Goal: Find specific page/section: Locate a particular part of the current website

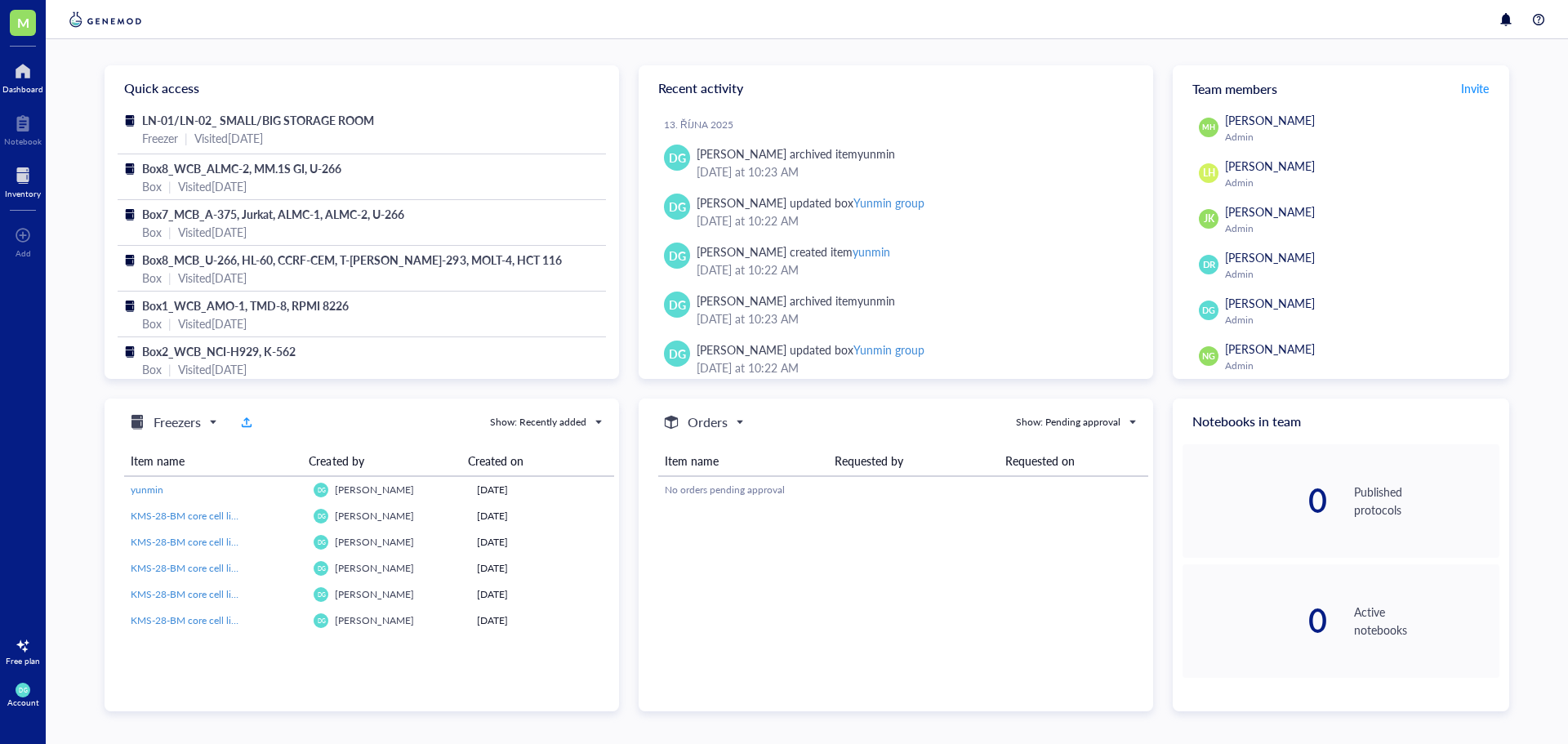
click at [27, 183] on div at bounding box center [22, 175] width 36 height 26
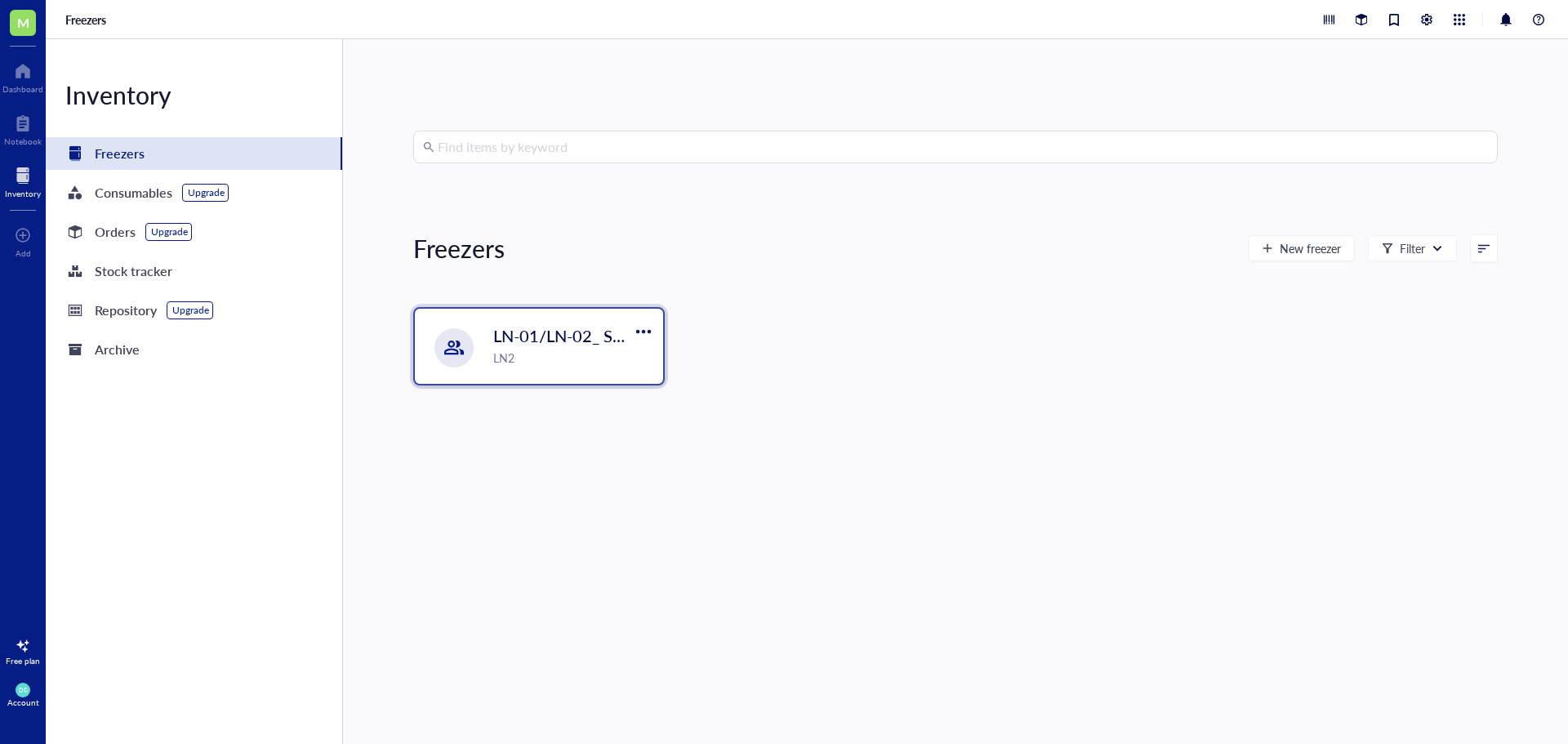
click at [597, 340] on span "LN-01/LN-02_ SMALL/BIG STORAGE ROOM" at bounding box center [660, 335] width 334 height 23
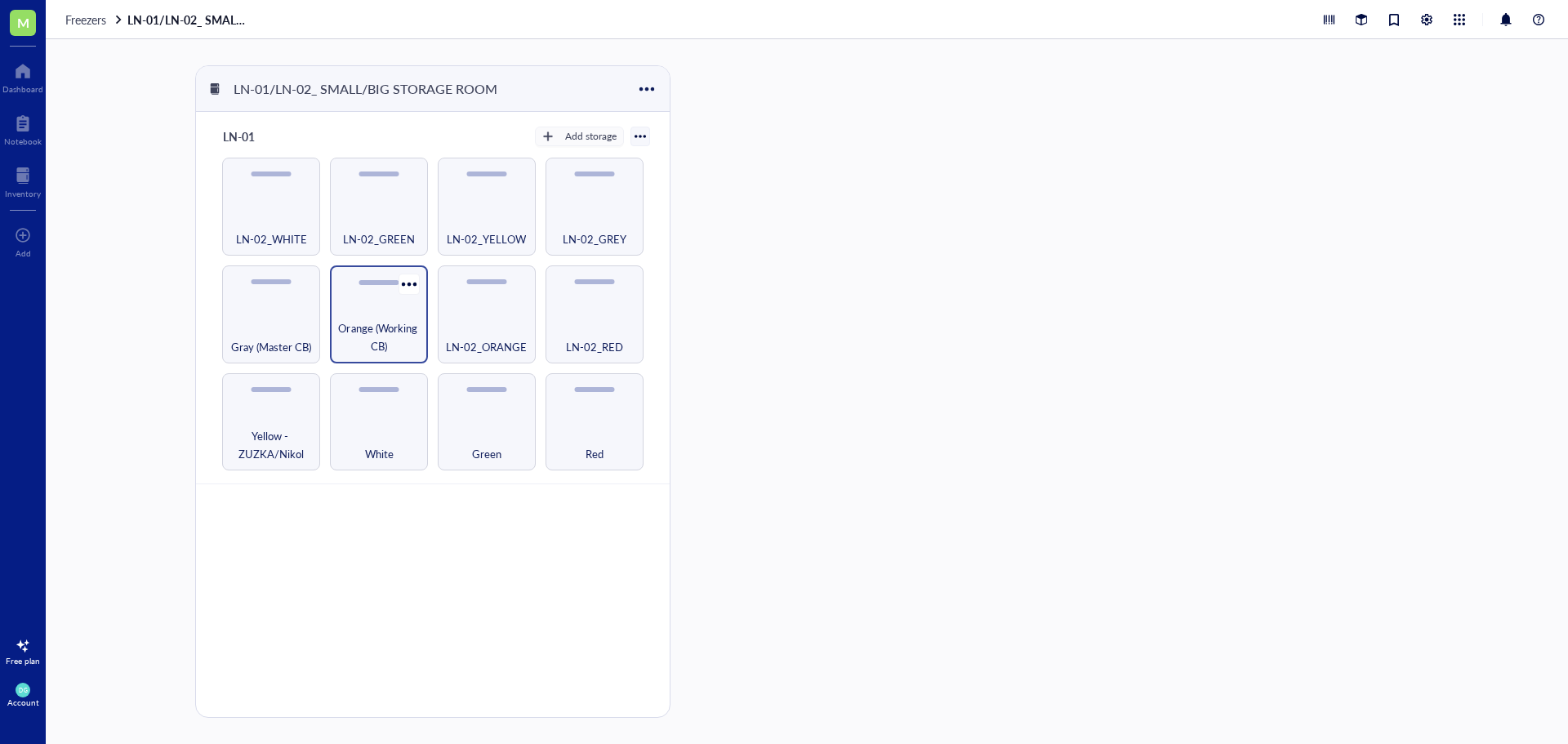
click at [355, 307] on div "Orange (Working CB)" at bounding box center [379, 314] width 98 height 98
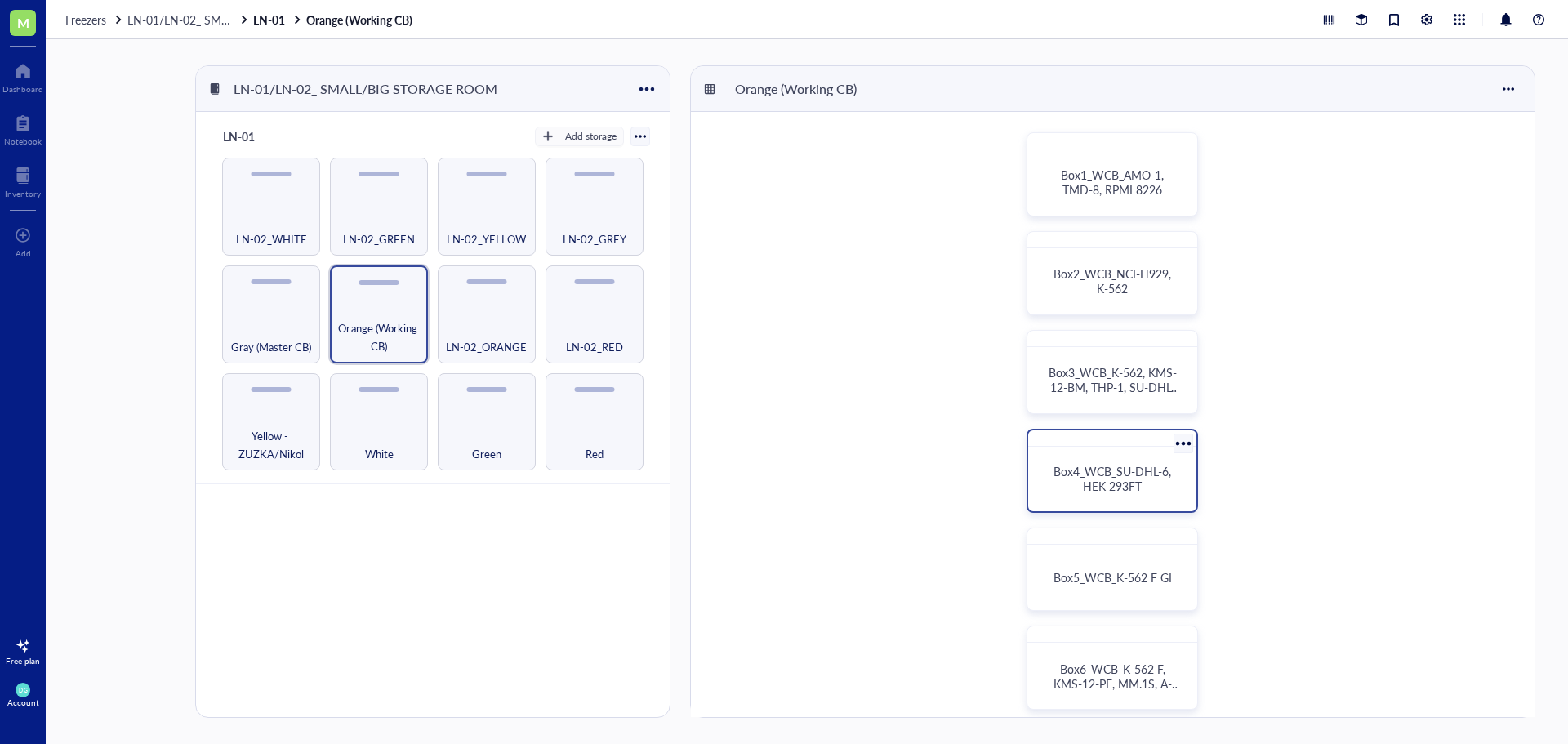
click at [1133, 468] on span "Box4_WCB_SU-DHL-6, HEK 293FT" at bounding box center [1114, 479] width 121 height 31
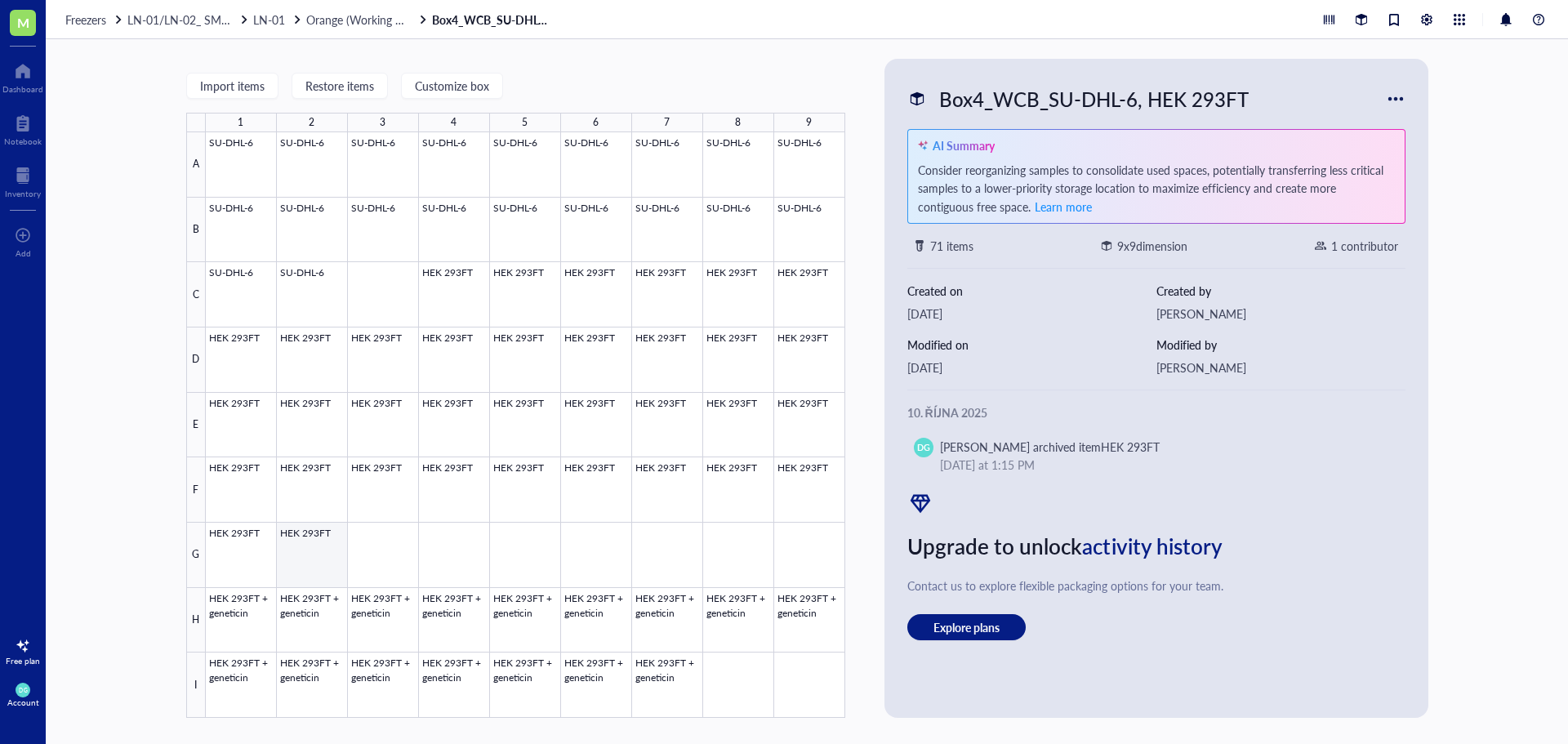
click at [304, 563] on div at bounding box center [525, 425] width 639 height 585
